Goal: Navigation & Orientation: Find specific page/section

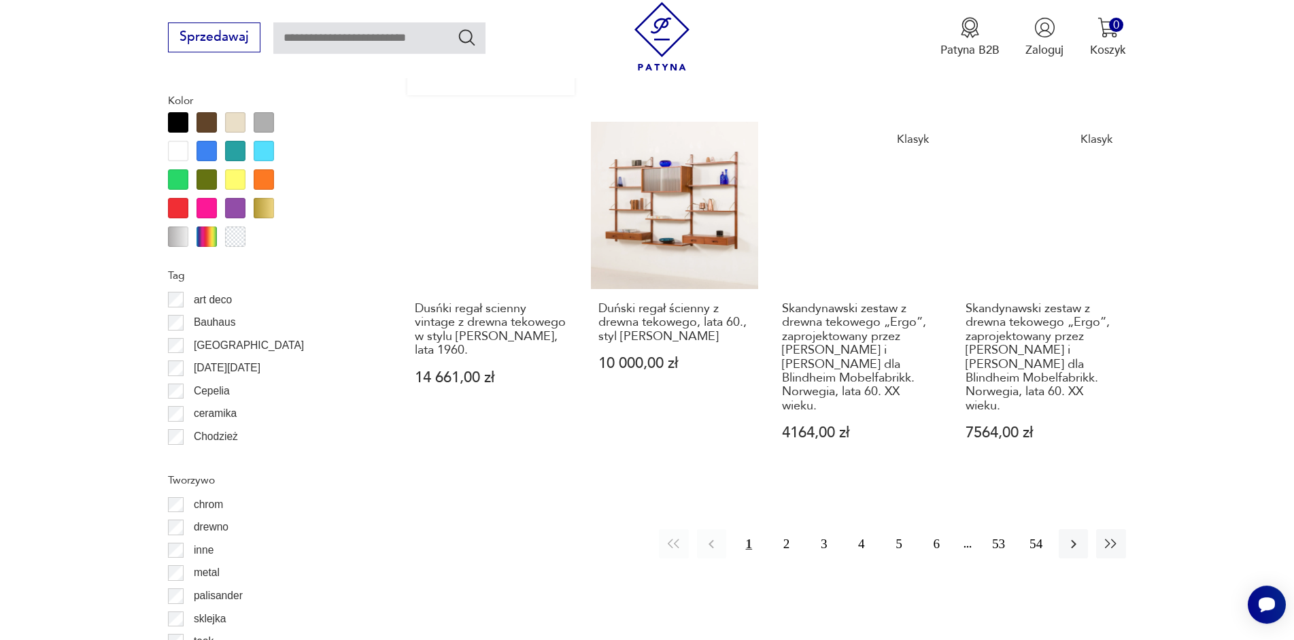
scroll to position [1595, 0]
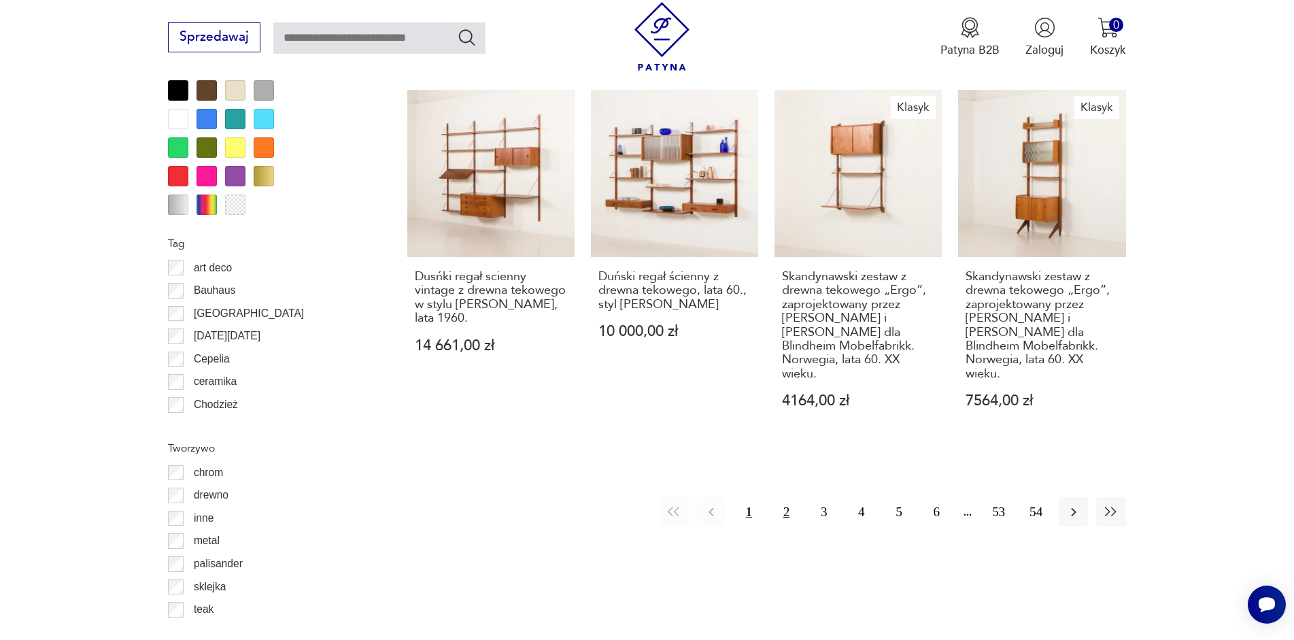
click at [785, 497] on button "2" at bounding box center [786, 511] width 29 height 29
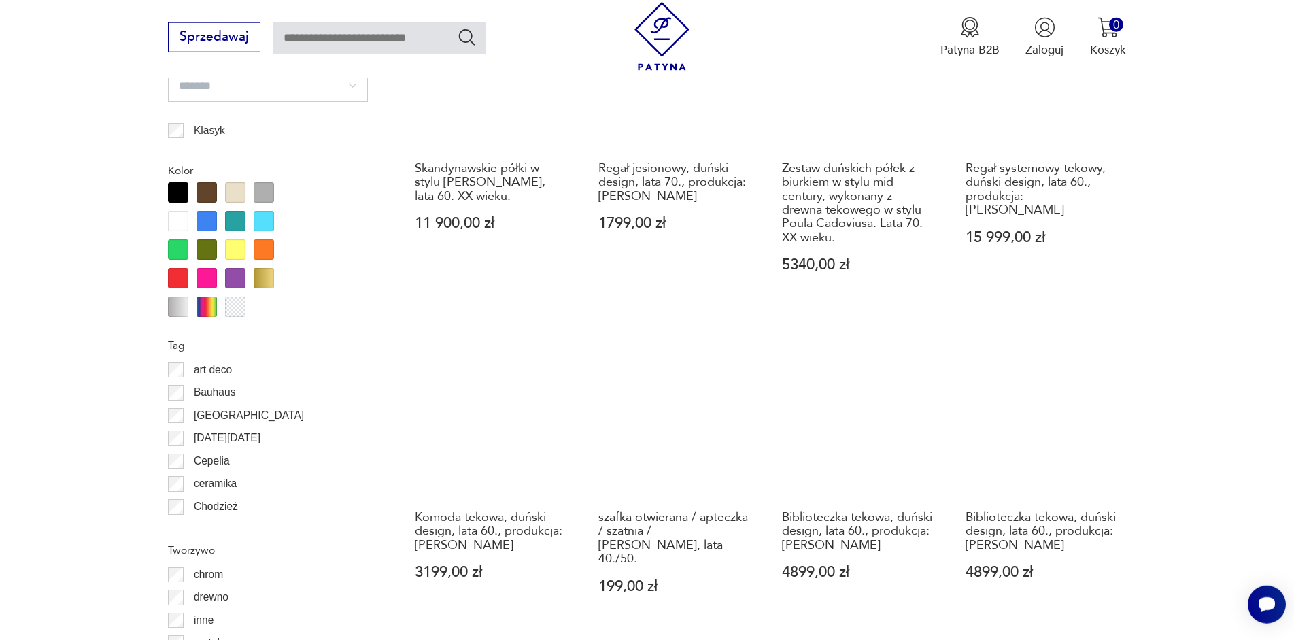
scroll to position [1771, 0]
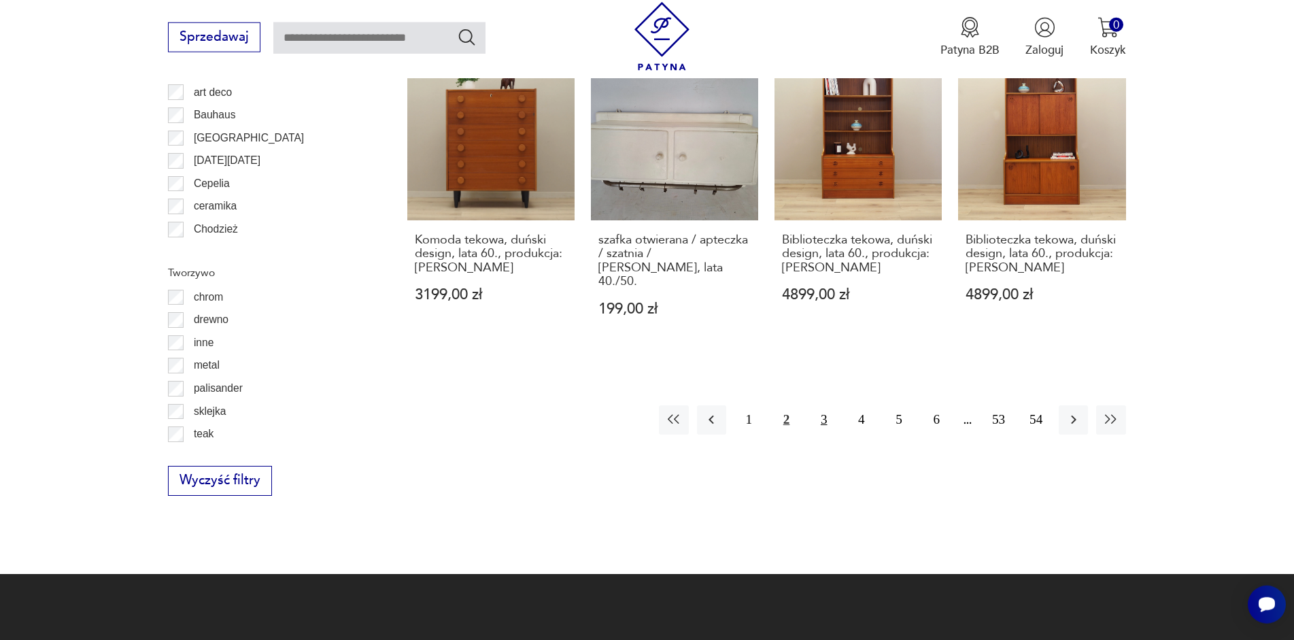
click at [813, 405] on button "3" at bounding box center [823, 419] width 29 height 29
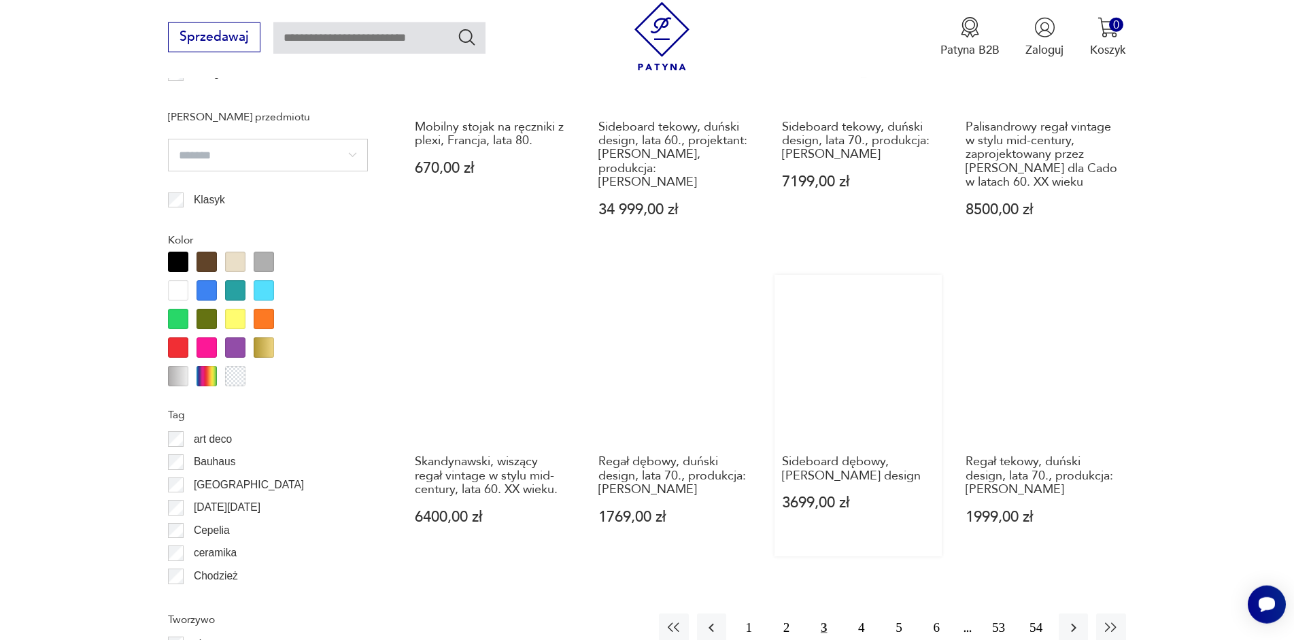
scroll to position [1771, 0]
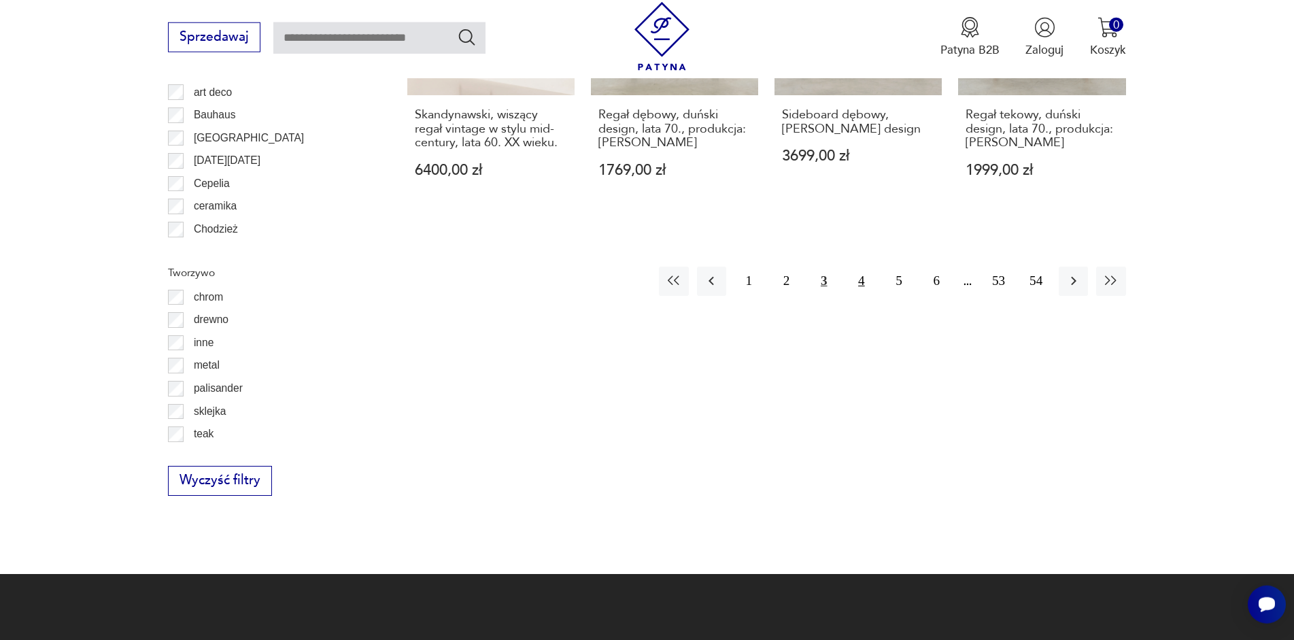
click at [864, 275] on button "4" at bounding box center [861, 281] width 29 height 29
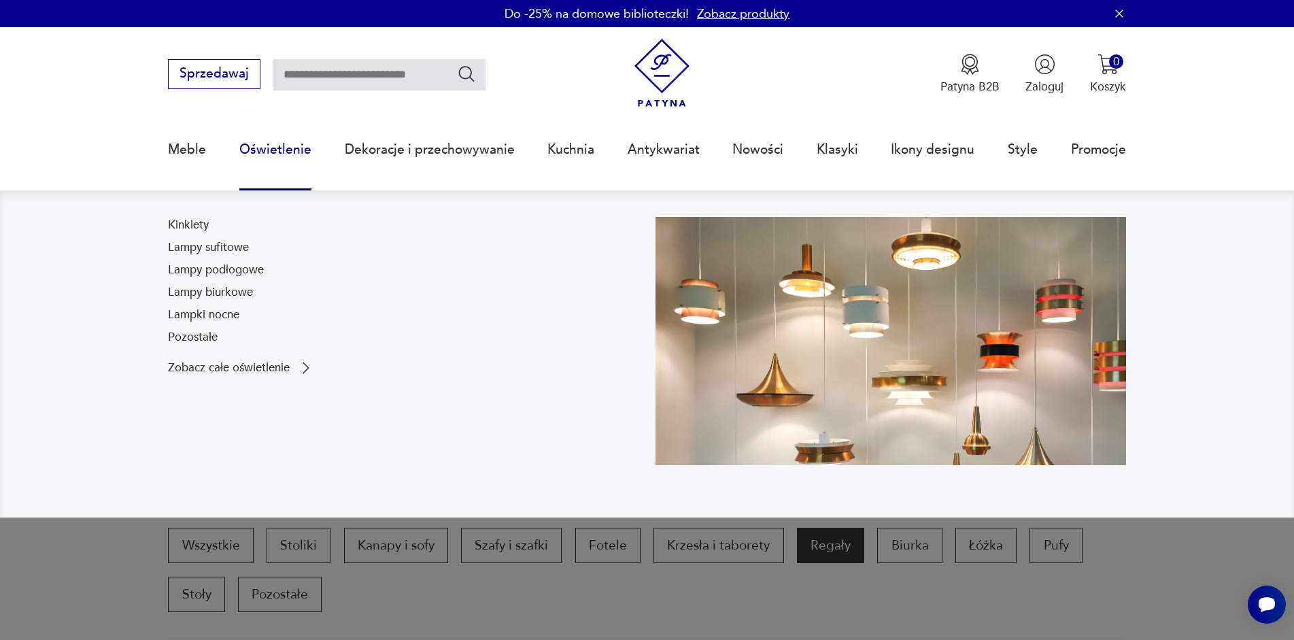
click at [296, 147] on link "Oświetlenie" at bounding box center [275, 149] width 72 height 63
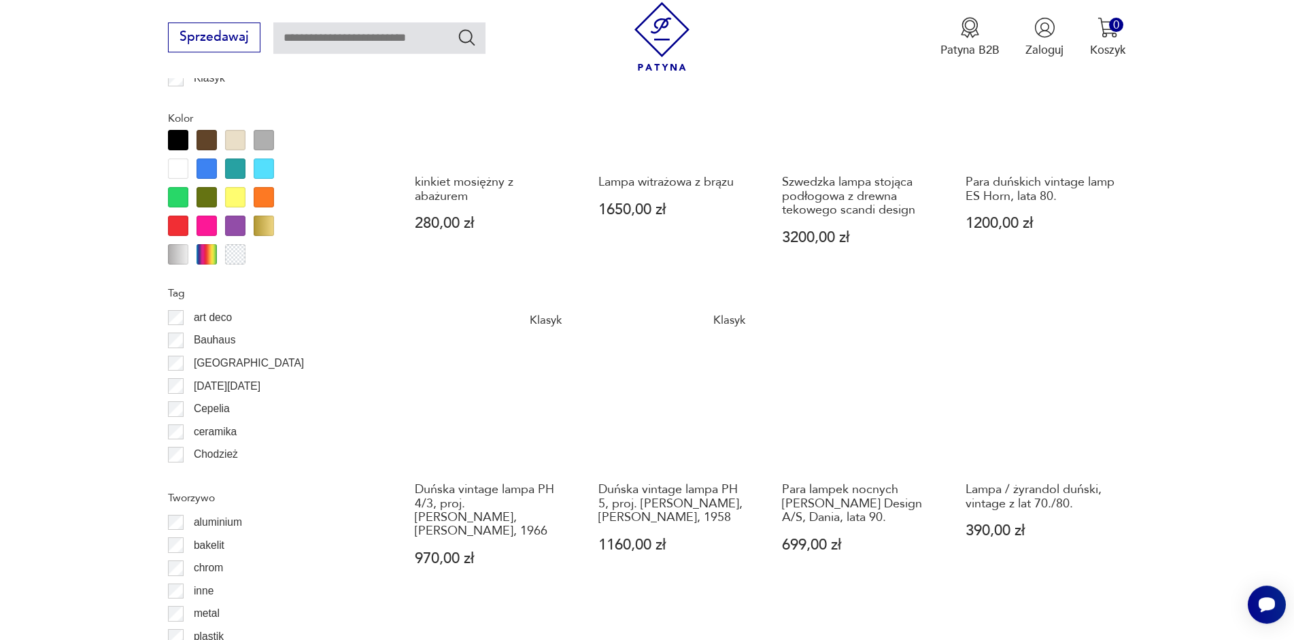
scroll to position [1639, 0]
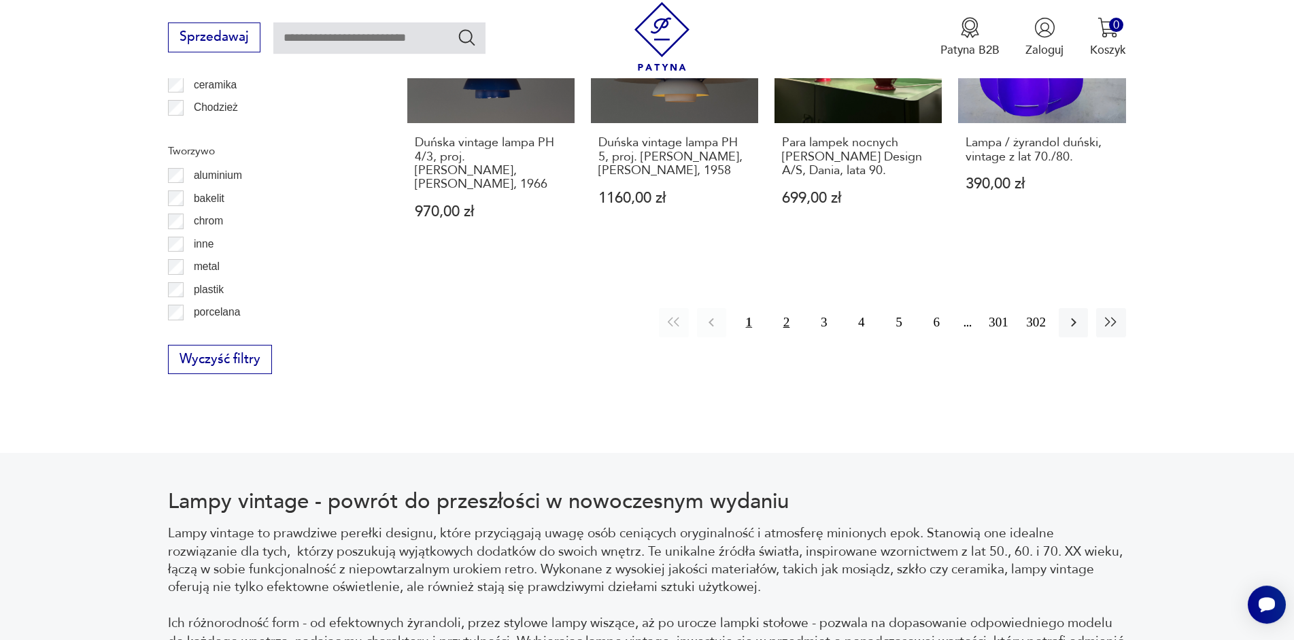
click at [784, 308] on button "2" at bounding box center [786, 322] width 29 height 29
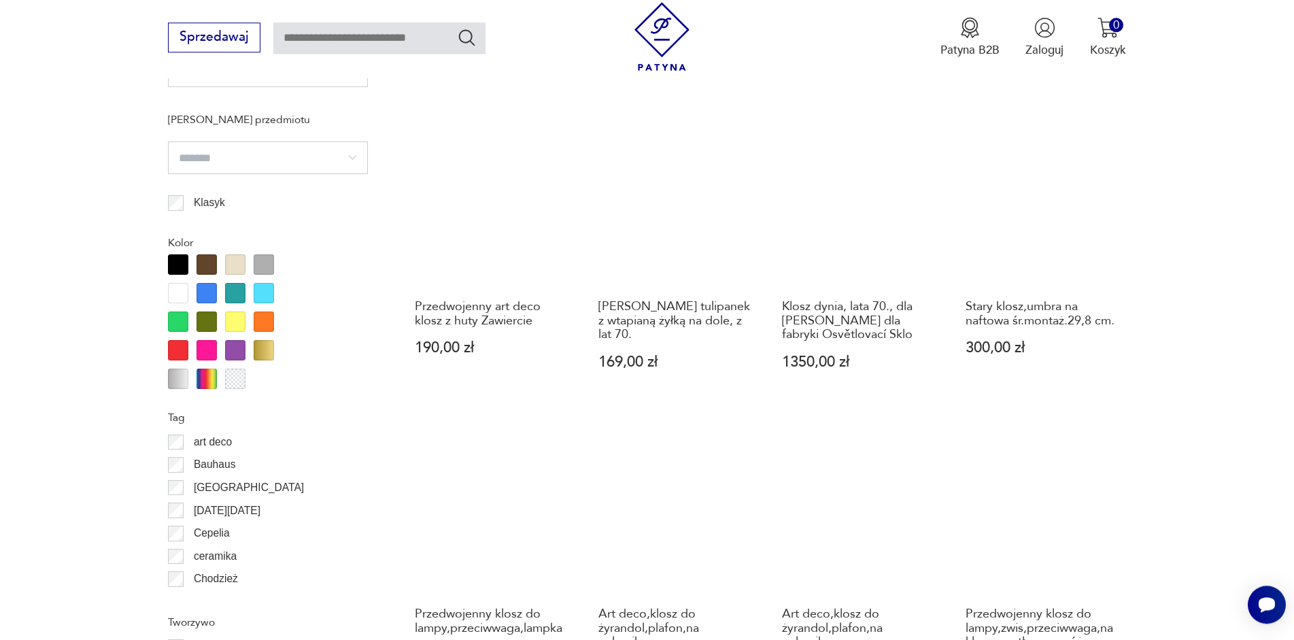
scroll to position [1445, 0]
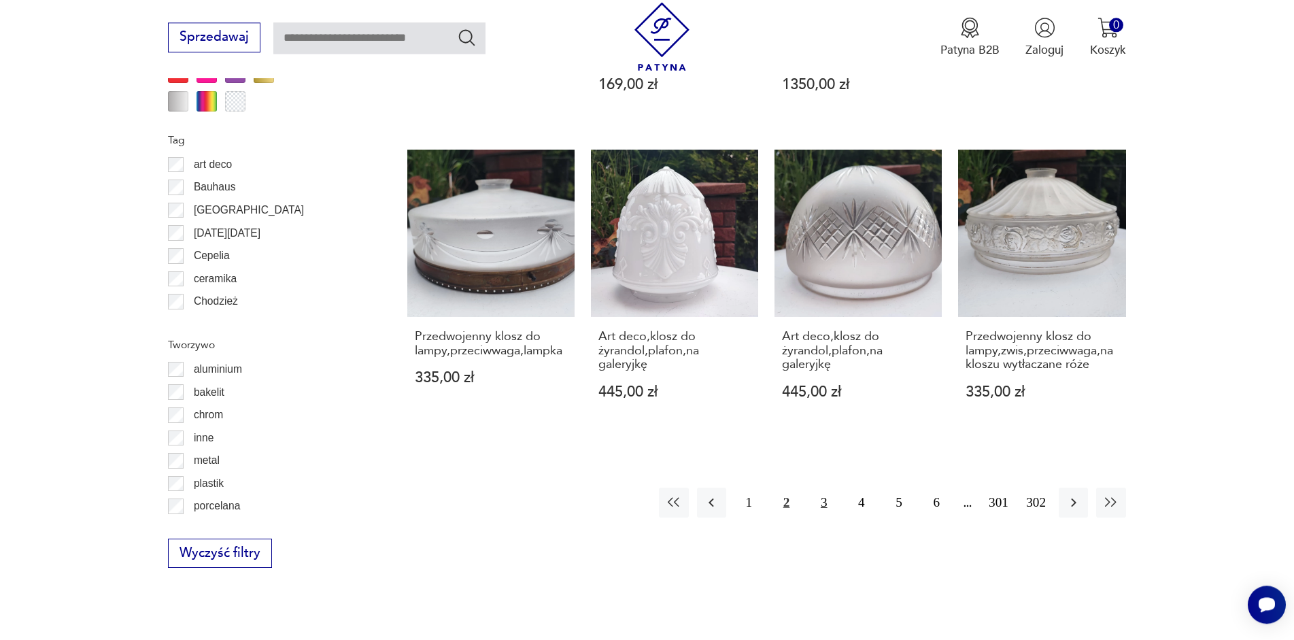
click at [822, 488] on button "3" at bounding box center [823, 502] width 29 height 29
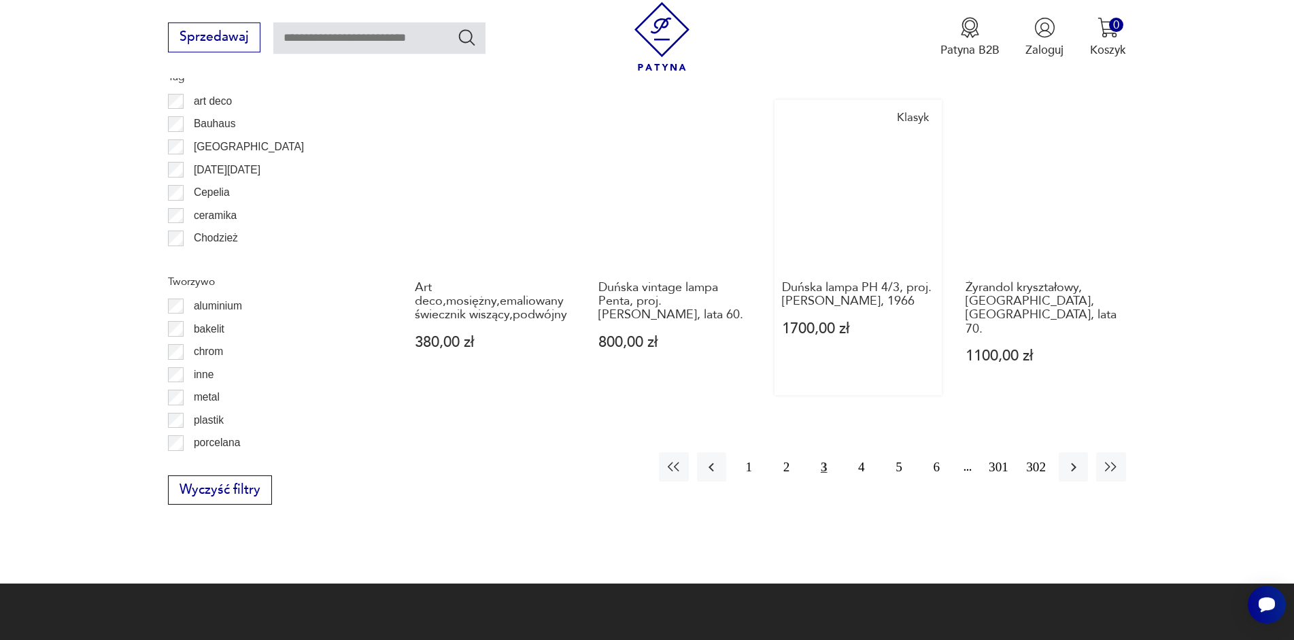
scroll to position [1514, 0]
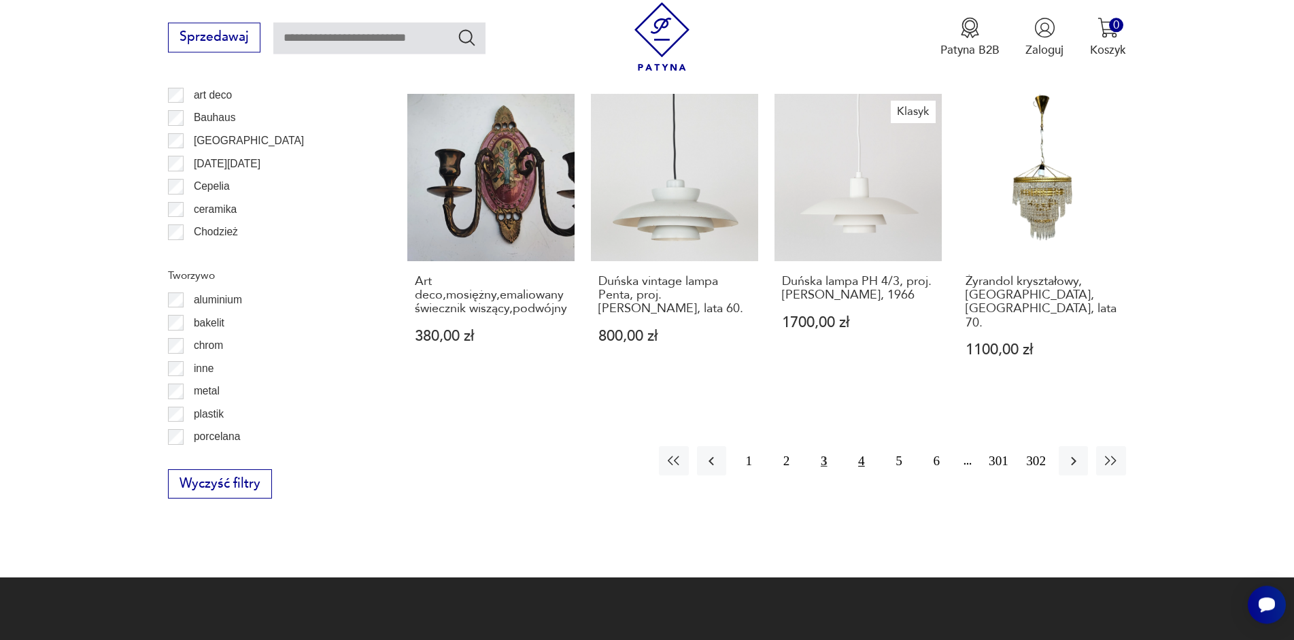
click at [874, 446] on button "4" at bounding box center [861, 460] width 29 height 29
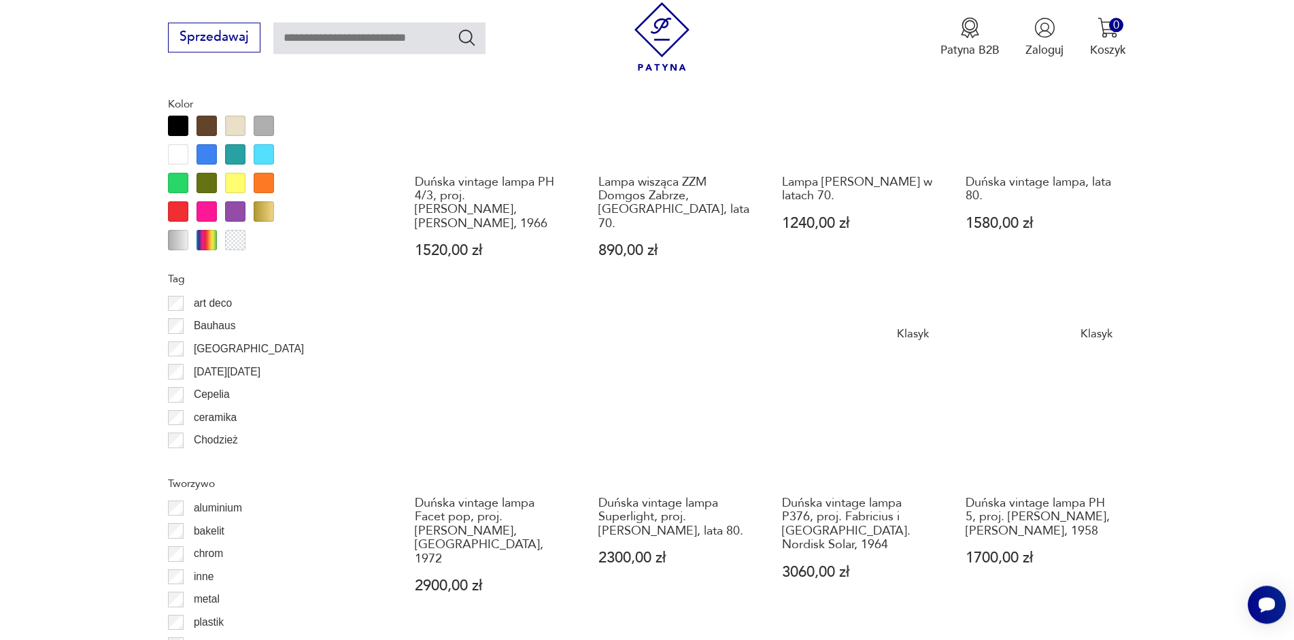
scroll to position [1584, 0]
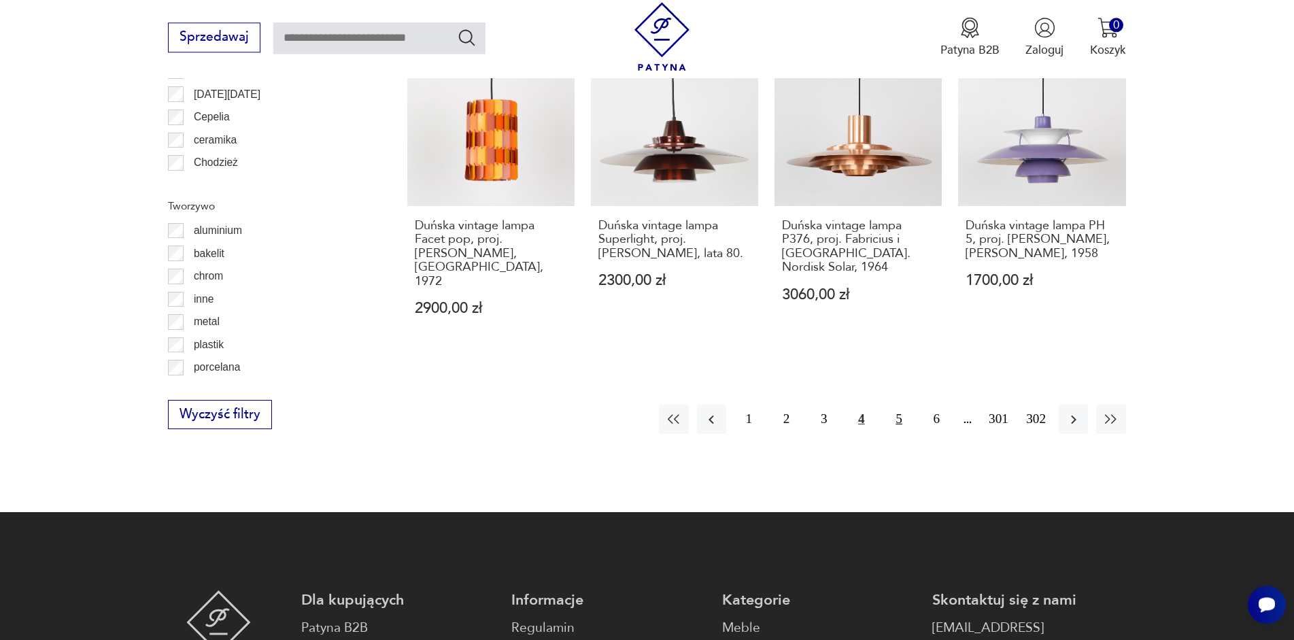
click at [900, 405] on button "5" at bounding box center [899, 419] width 29 height 29
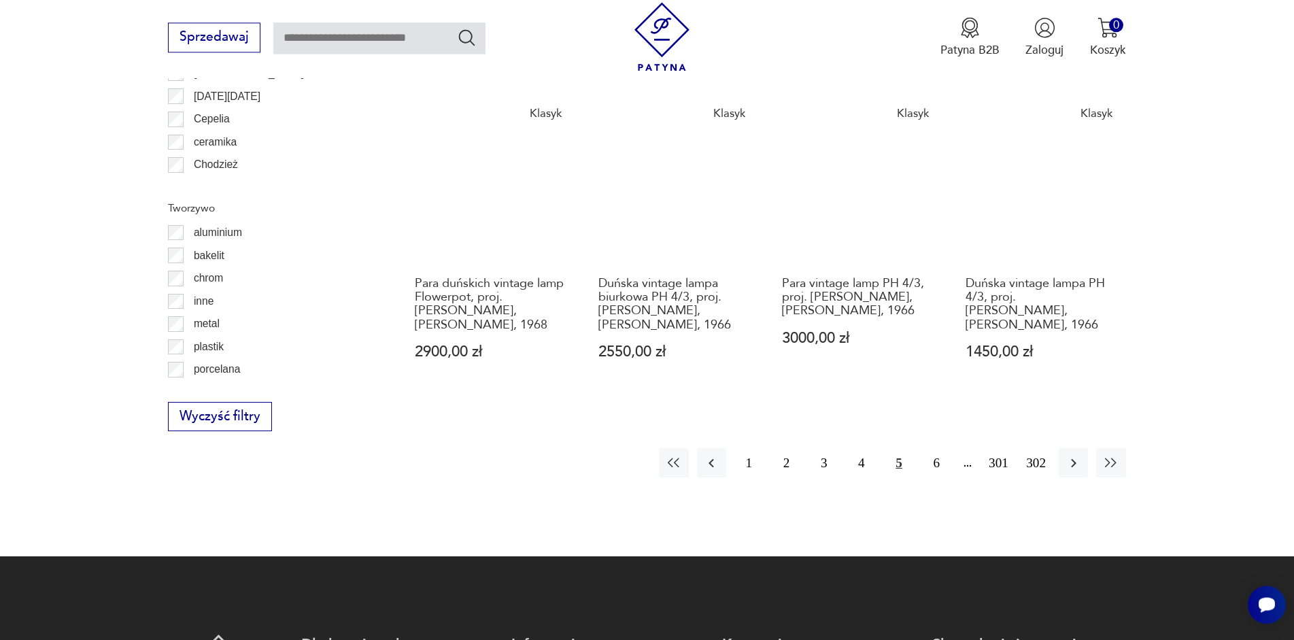
scroll to position [1653, 0]
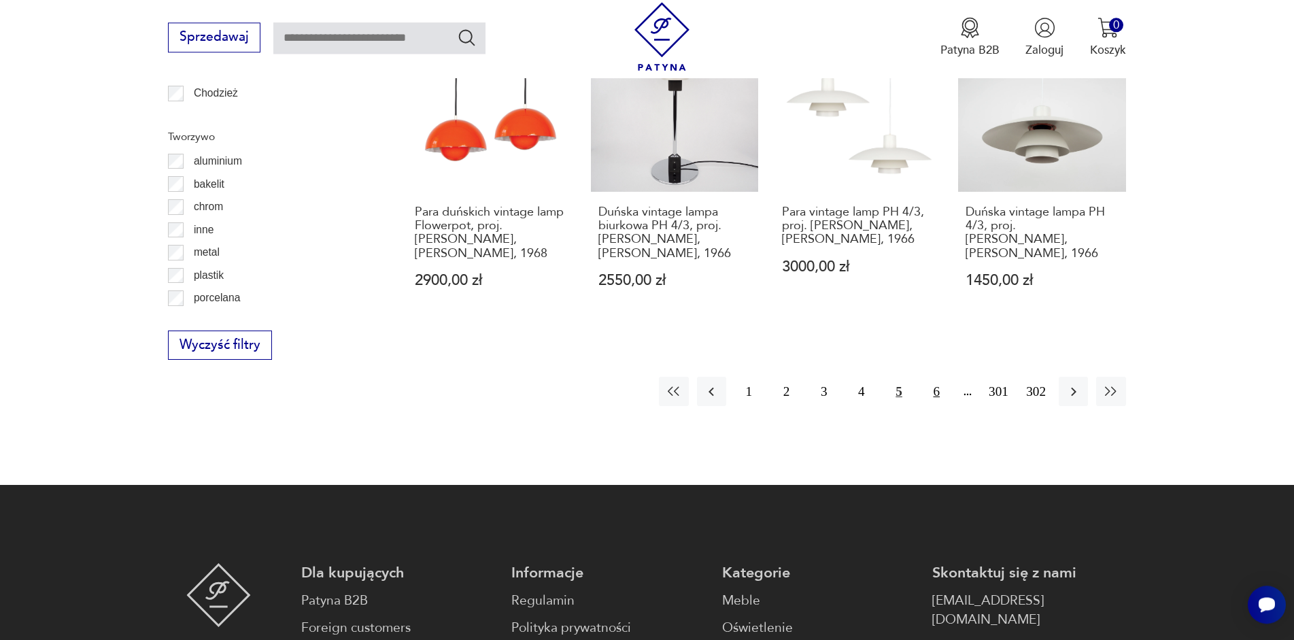
click at [930, 377] on button "6" at bounding box center [936, 391] width 29 height 29
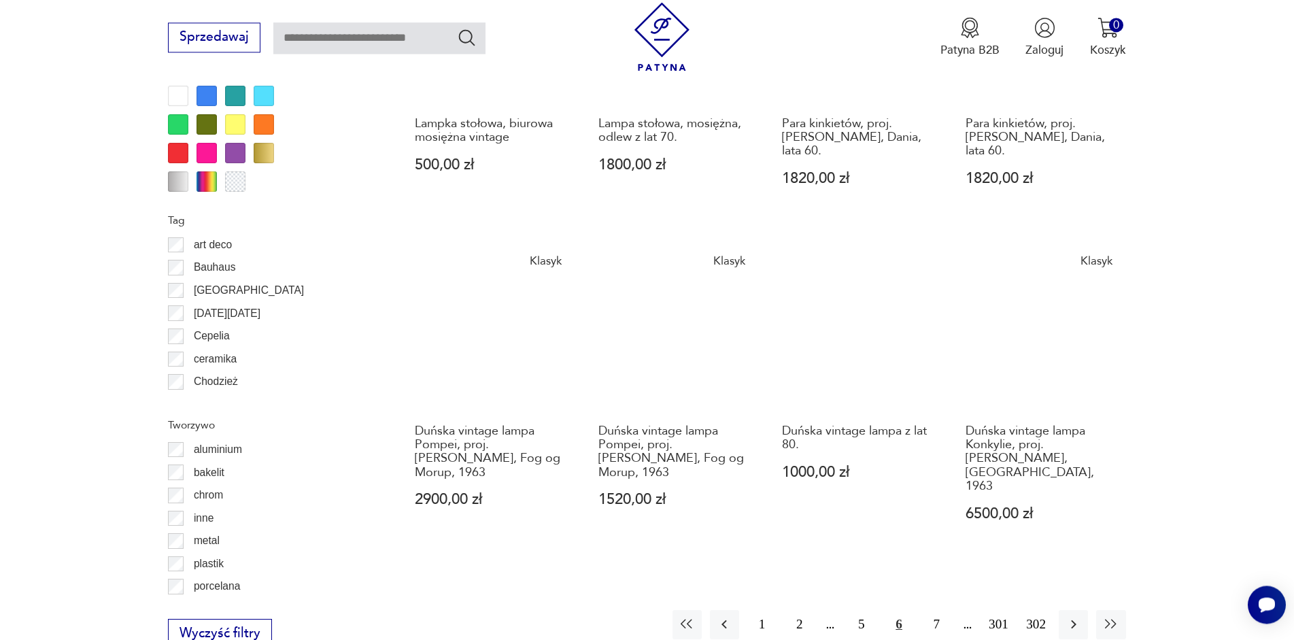
scroll to position [1376, 0]
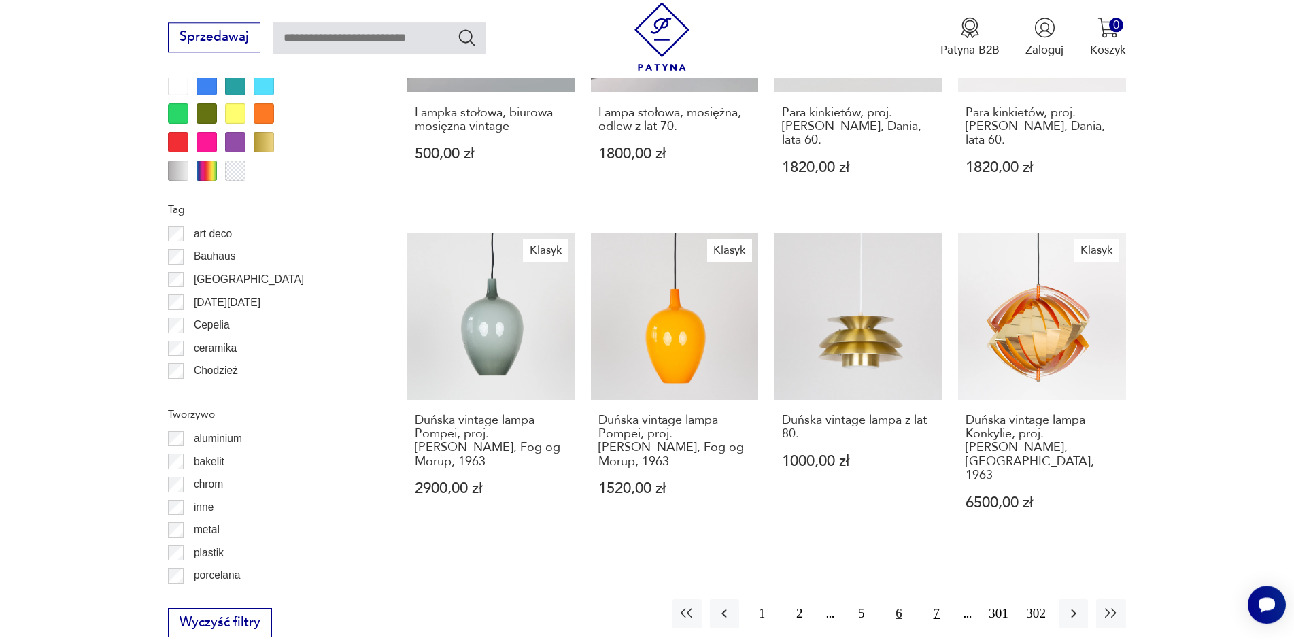
click at [940, 599] on button "7" at bounding box center [936, 613] width 29 height 29
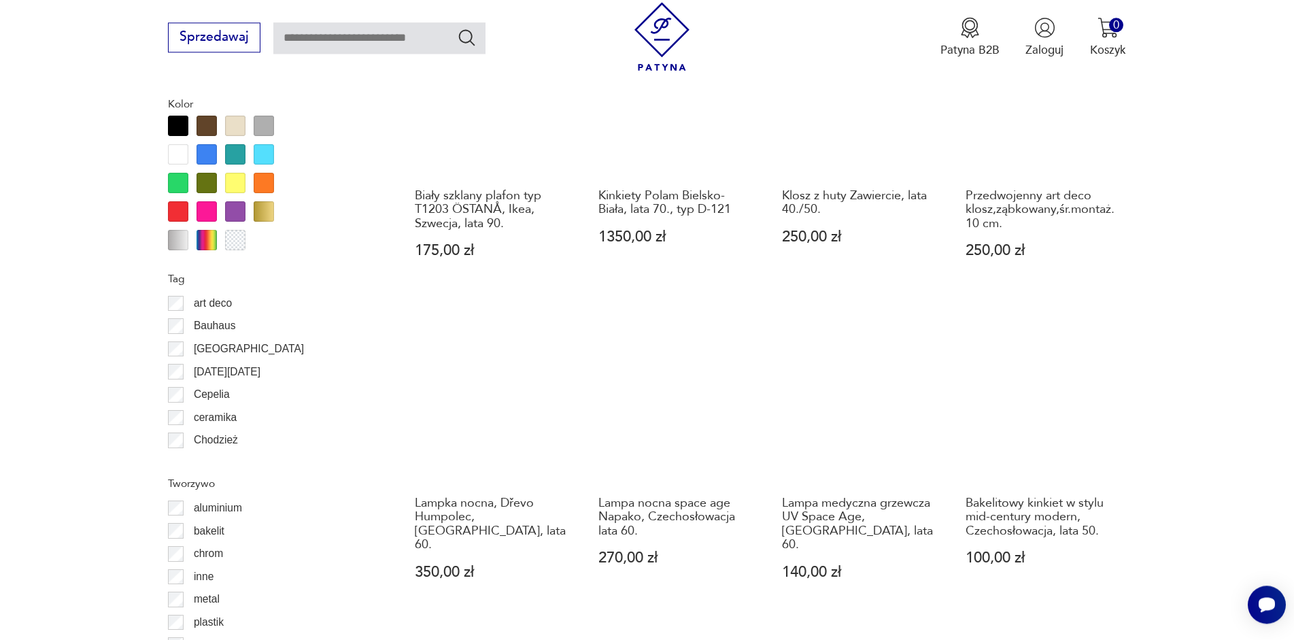
scroll to position [1653, 0]
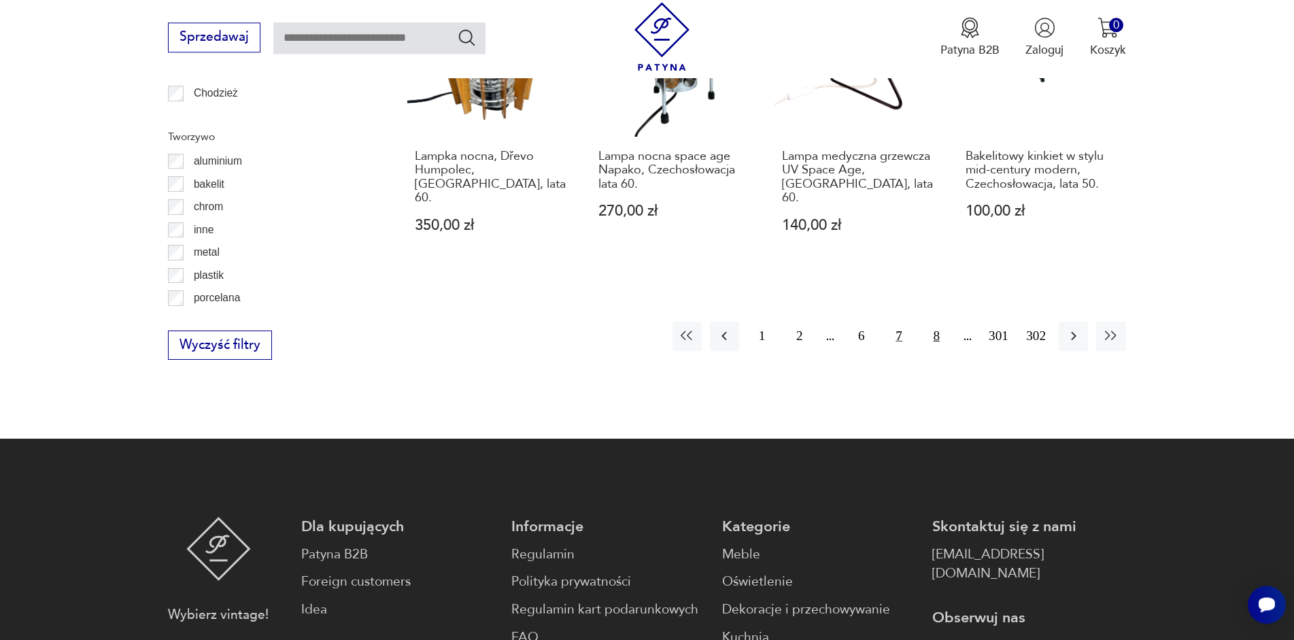
click at [934, 322] on button "8" at bounding box center [936, 336] width 29 height 29
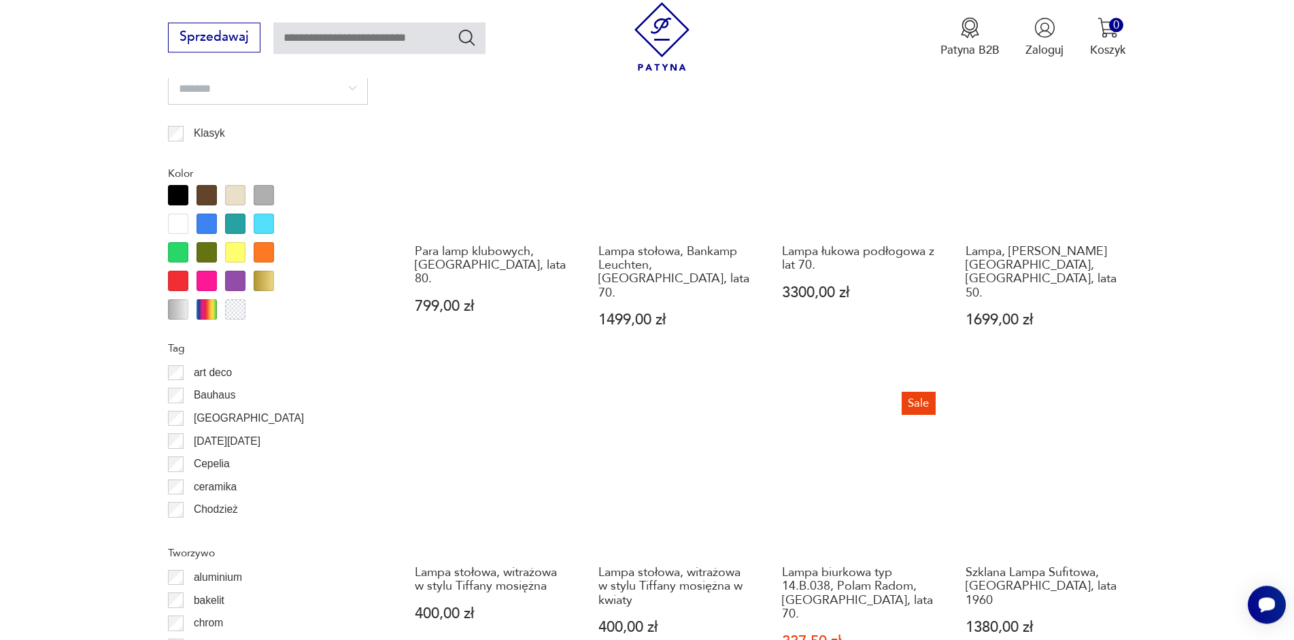
scroll to position [1584, 0]
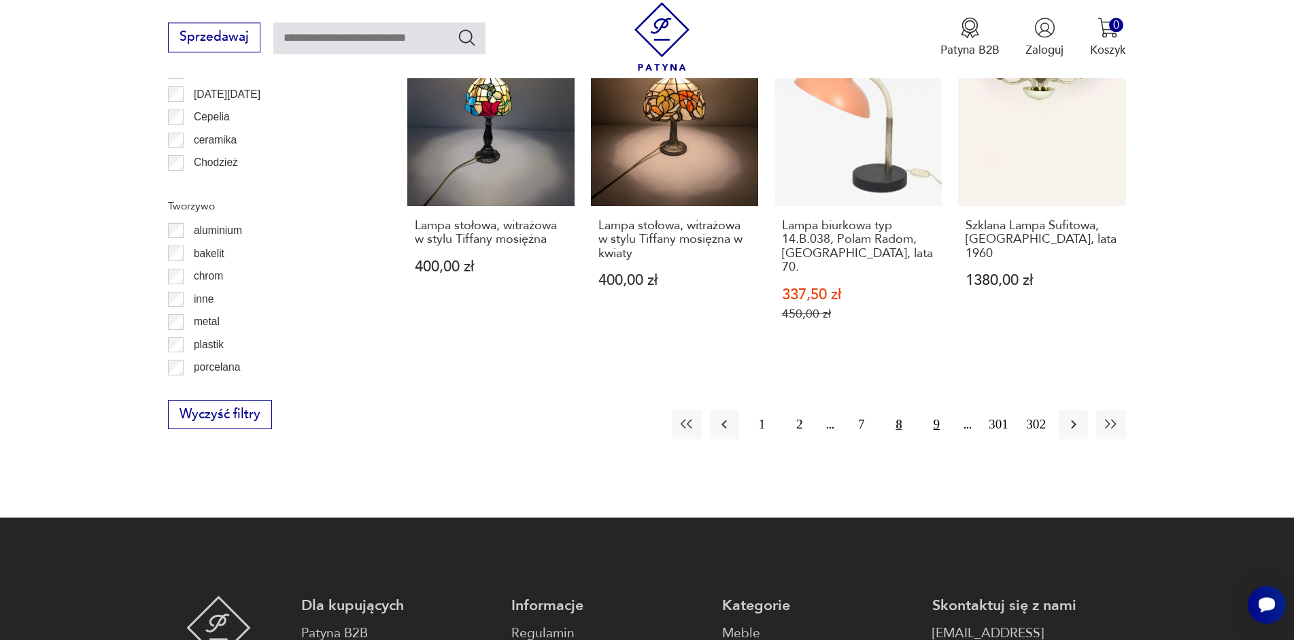
click at [934, 410] on button "9" at bounding box center [936, 424] width 29 height 29
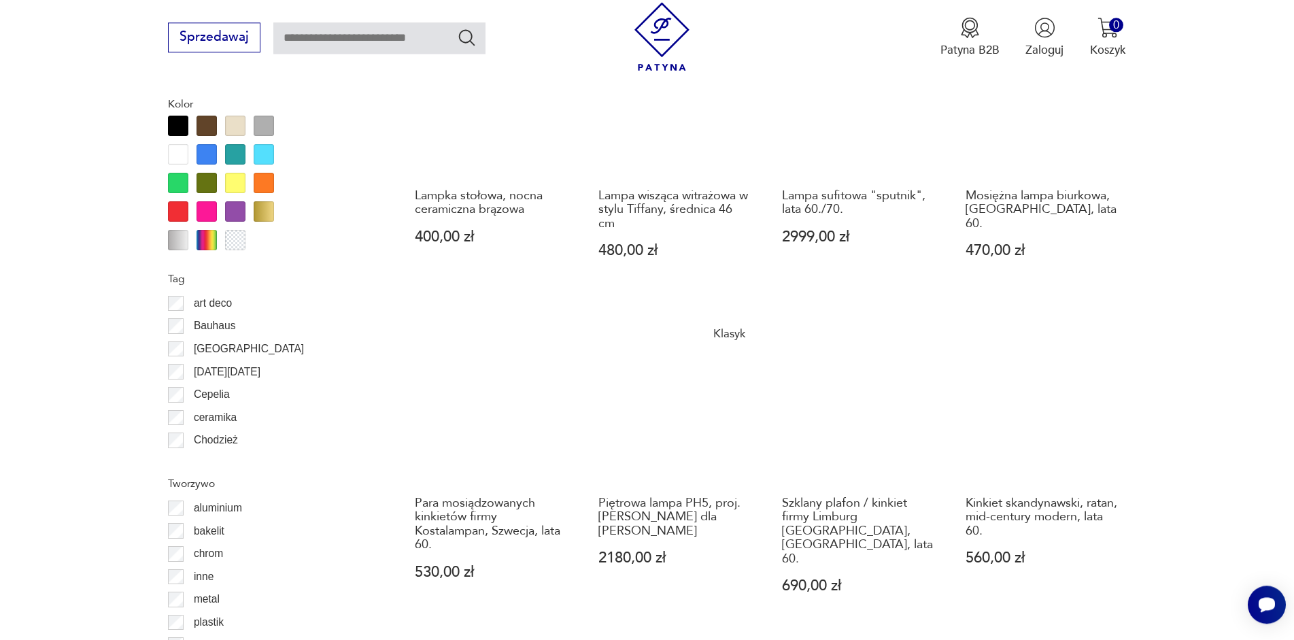
scroll to position [1653, 0]
